Goal: Navigation & Orientation: Understand site structure

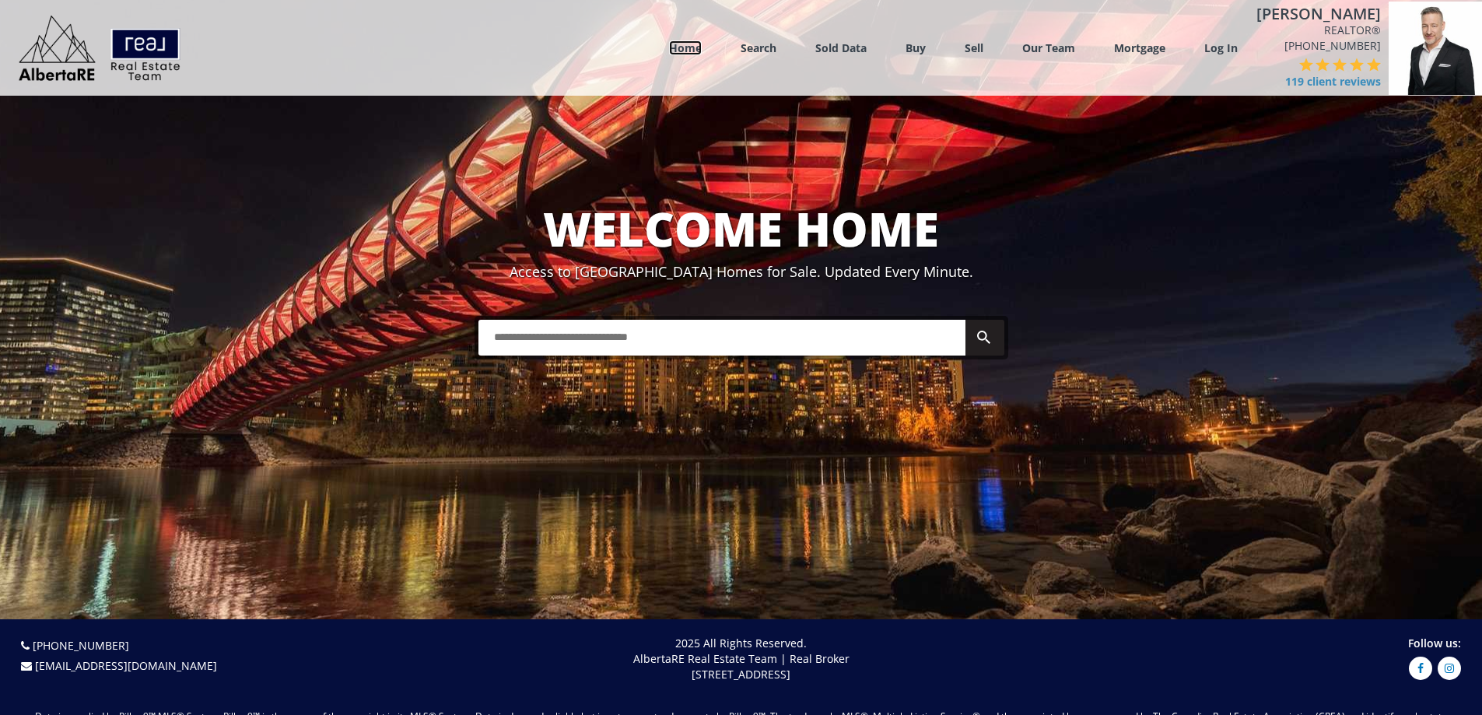
click at [695, 46] on link "Home" at bounding box center [685, 47] width 33 height 15
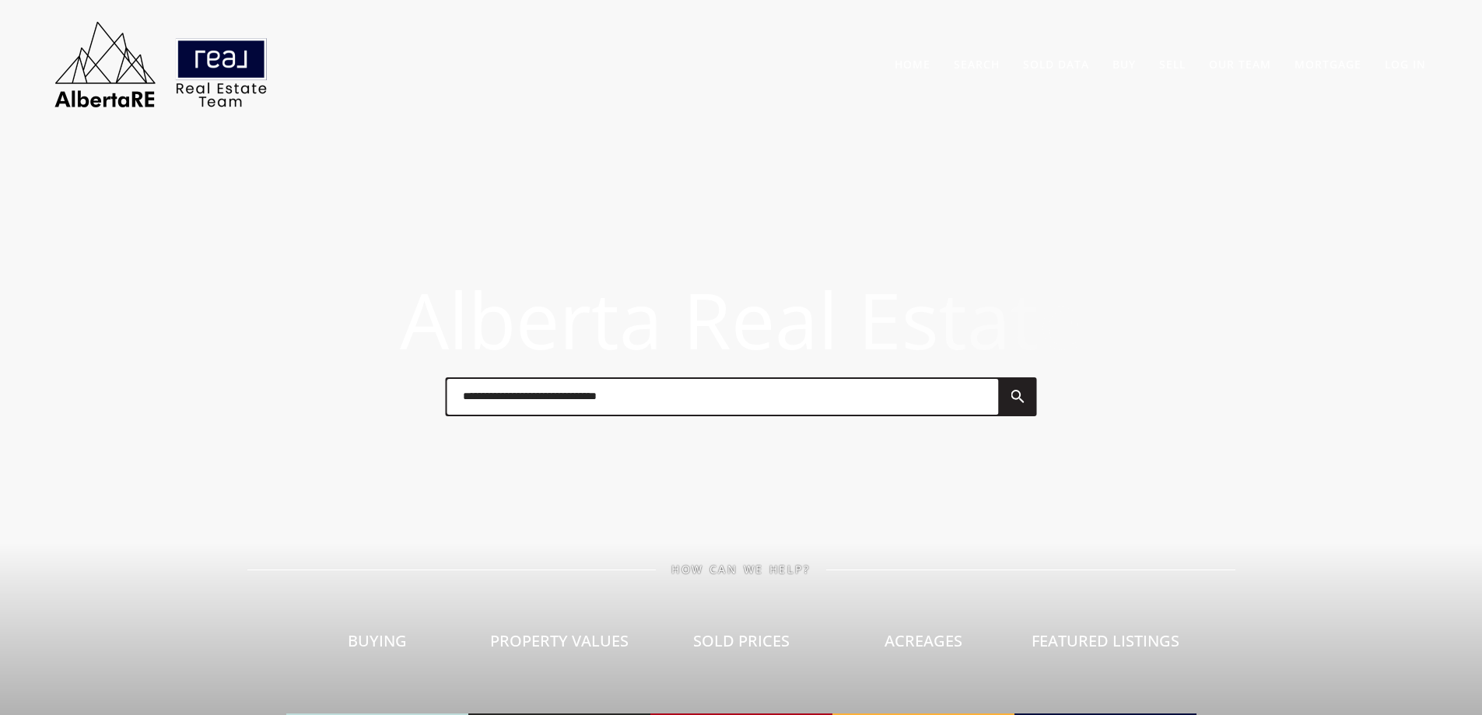
click at [215, 72] on img at bounding box center [160, 64] width 233 height 97
click at [1226, 94] on link "Our Agents" at bounding box center [1246, 98] width 59 height 13
click at [1244, 201] on link "Calgary Sun Article" at bounding box center [1268, 200] width 103 height 13
click at [1232, 233] on link "Contact Us" at bounding box center [1246, 235] width 58 height 13
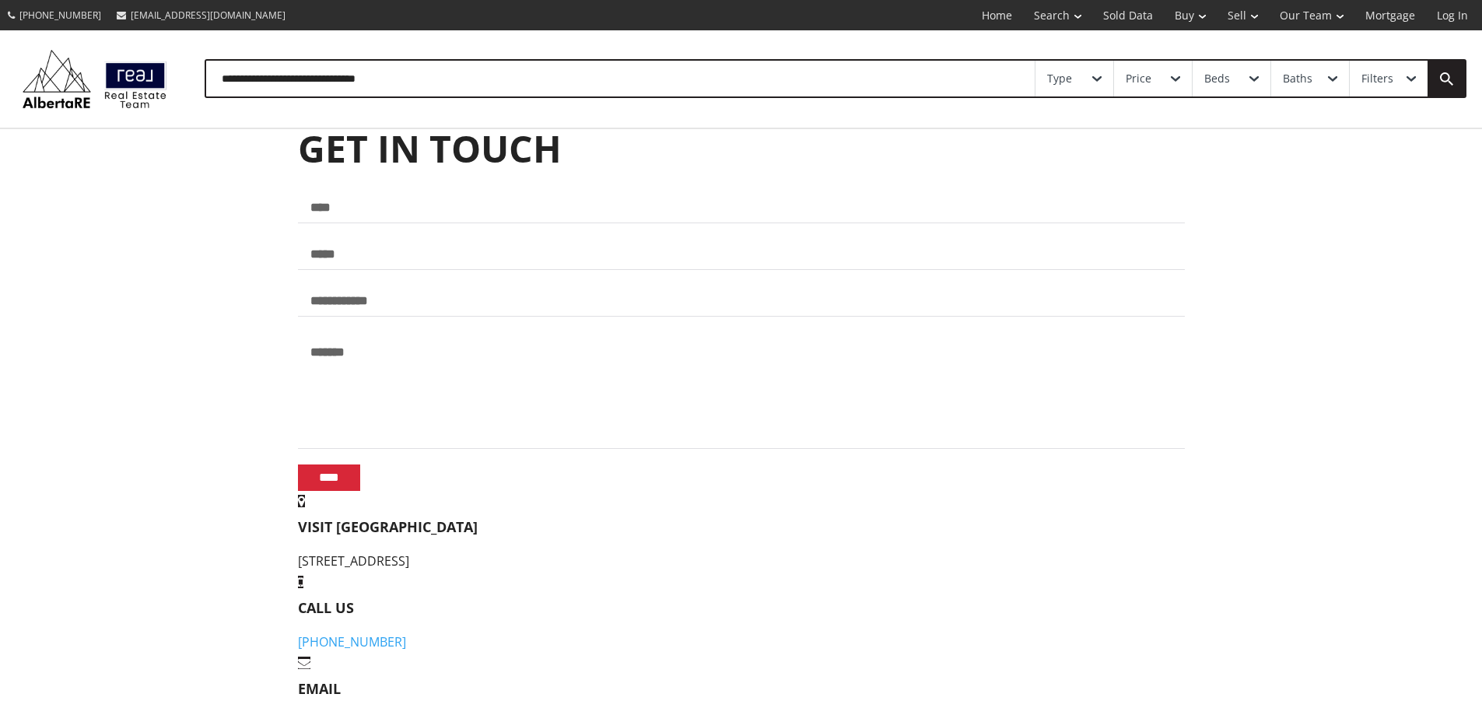
click at [844, 41] on div "Type Price Beds Baths Filters" at bounding box center [741, 78] width 1482 height 97
